Goal: Transaction & Acquisition: Purchase product/service

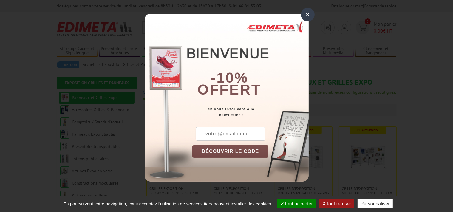
click at [305, 15] on div "×" at bounding box center [308, 15] width 14 height 14
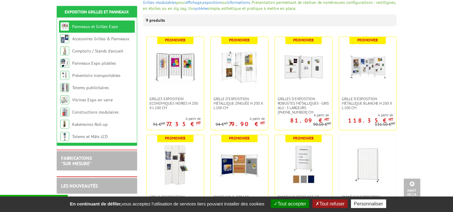
scroll to position [75, 0]
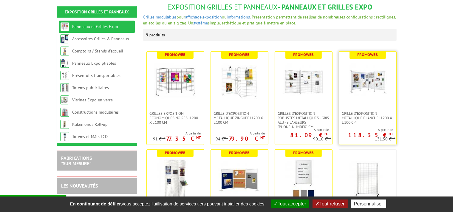
click at [367, 75] on img at bounding box center [368, 82] width 42 height 42
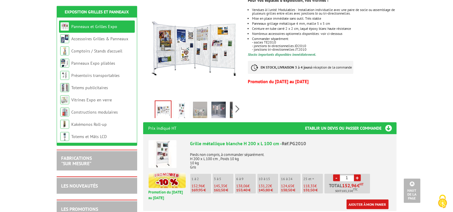
scroll to position [60, 0]
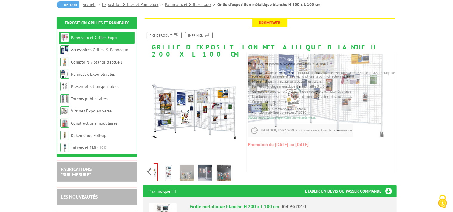
click at [237, 165] on div "Previous Next" at bounding box center [193, 171] width 100 height 21
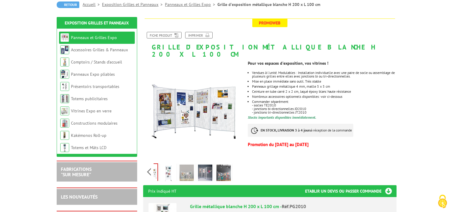
click at [237, 165] on div "Previous Next" at bounding box center [193, 171] width 100 height 21
click at [224, 168] on img at bounding box center [223, 174] width 14 height 18
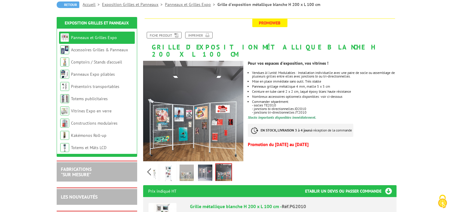
click at [199, 168] on img at bounding box center [205, 174] width 14 height 18
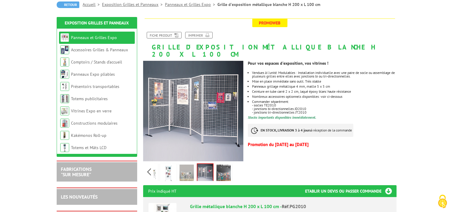
click at [173, 169] on img at bounding box center [168, 174] width 14 height 18
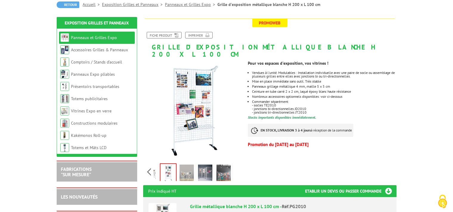
click at [153, 169] on div "Previous Next" at bounding box center [193, 171] width 100 height 21
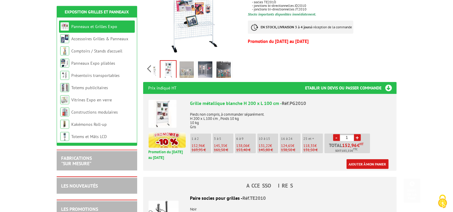
scroll to position [169, 0]
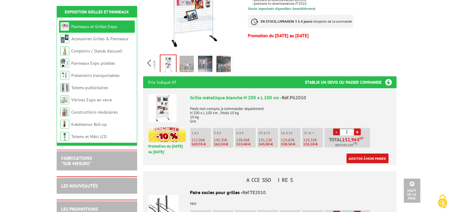
click at [227, 128] on li "3 à 5 145,35 € 161,50 €" at bounding box center [223, 138] width 21 height 20
click at [356, 128] on link "+" at bounding box center [357, 131] width 7 height 7
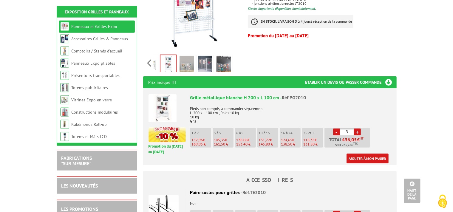
type input "4"
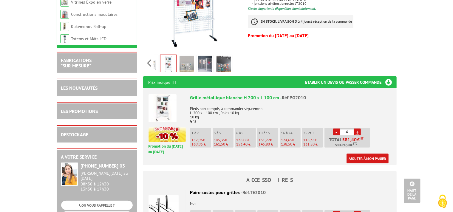
scroll to position [0, 0]
